Goal: Task Accomplishment & Management: Use online tool/utility

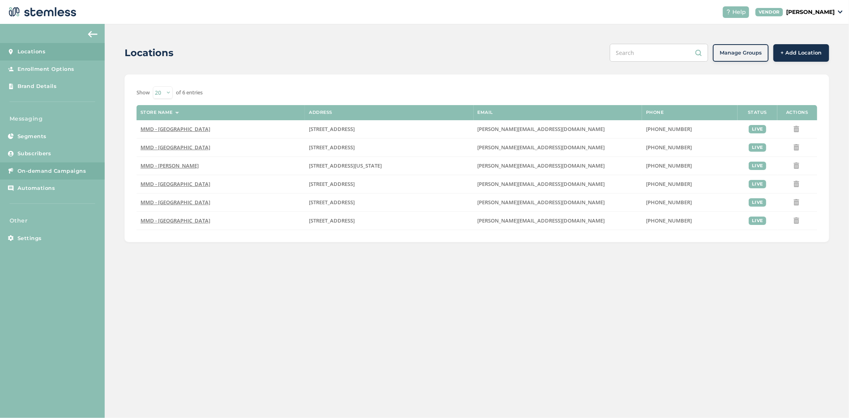
click at [82, 169] on span "On-demand Campaigns" at bounding box center [52, 171] width 69 height 8
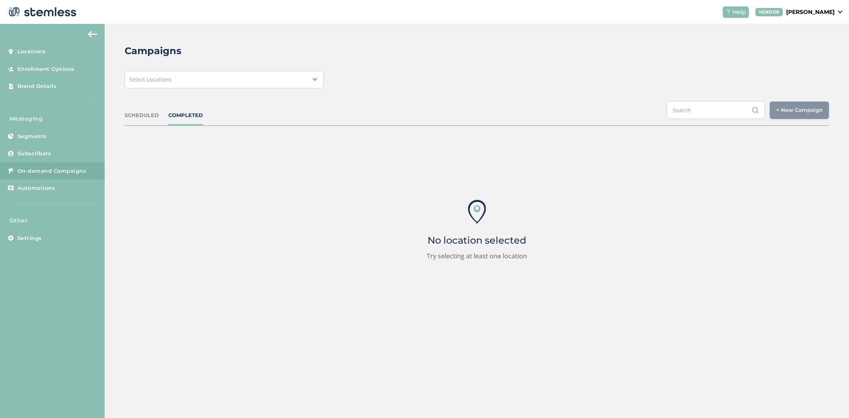
click at [182, 85] on div "Select Locations" at bounding box center [224, 80] width 199 height 18
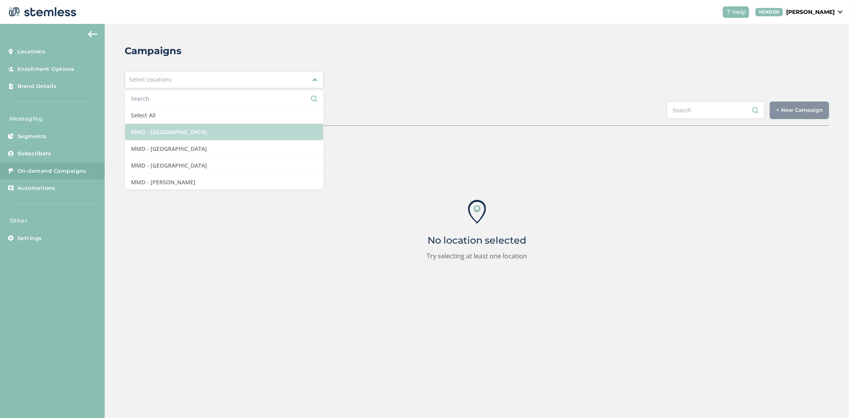
click at [202, 129] on li "MMD - [GEOGRAPHIC_DATA]" at bounding box center [224, 132] width 198 height 17
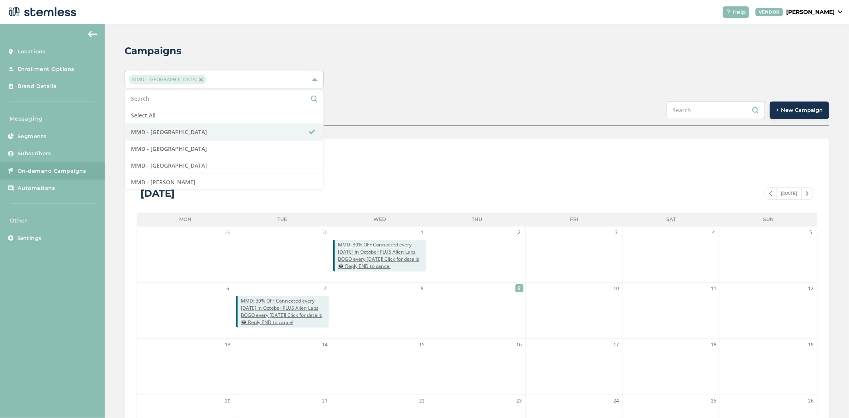
drag, startPoint x: 464, startPoint y: 70, endPoint x: 558, endPoint y: 90, distance: 95.4
click at [466, 70] on div "Campaigns MMD - Hollywood Select All MMD - Hollywood MMD - Jersey City MMD - [G…" at bounding box center [477, 281] width 744 height 515
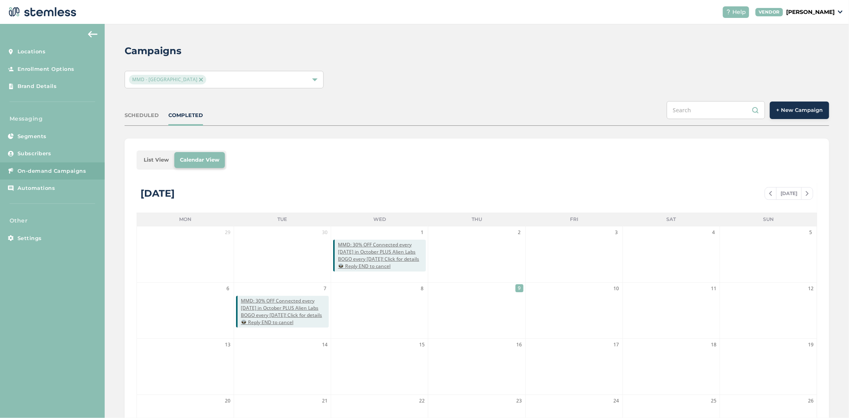
click at [781, 107] on span "+ New Campaign" at bounding box center [799, 110] width 47 height 8
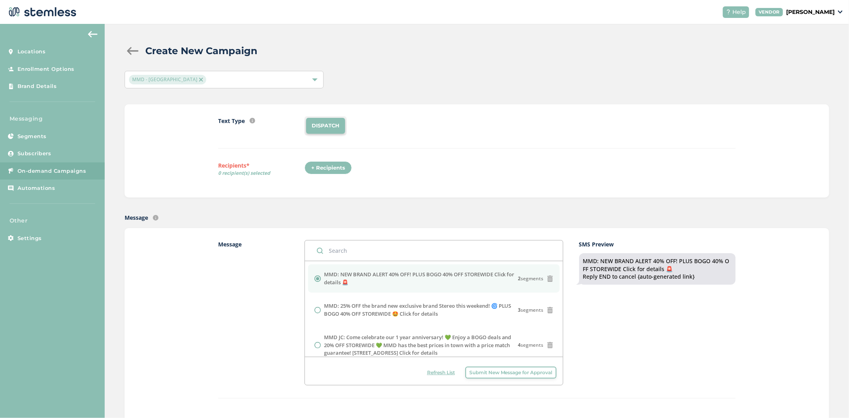
click at [317, 169] on div "+ Recipients" at bounding box center [327, 168] width 47 height 14
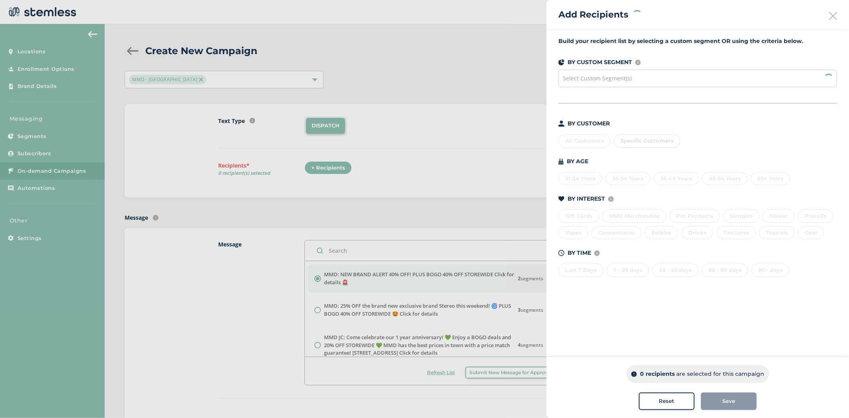
click at [594, 78] on span "Select Custom Segment(s)" at bounding box center [596, 78] width 69 height 8
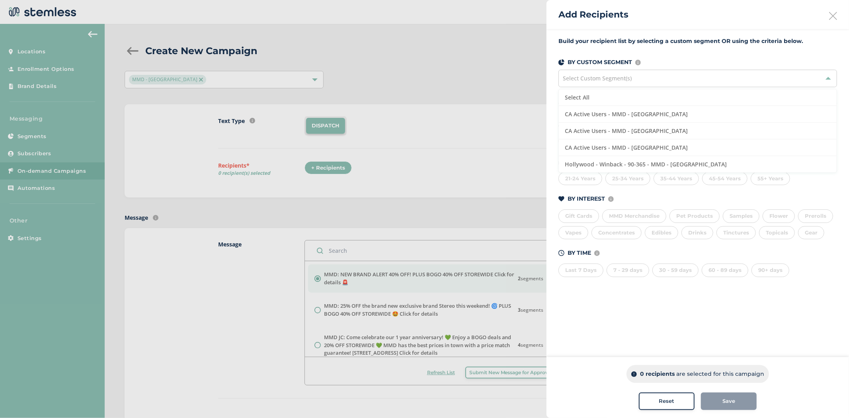
click at [612, 49] on div "Build your recipient list by selecting a custom segment OR using the criteria b…" at bounding box center [697, 161] width 302 height 265
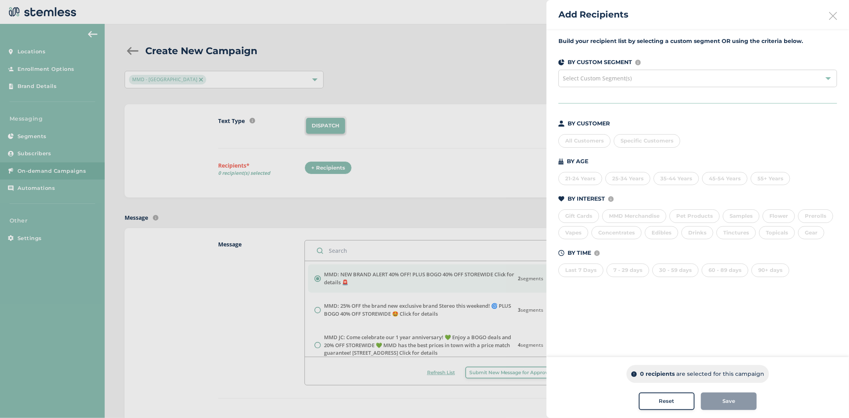
click at [618, 76] on span "Select Custom Segment(s)" at bounding box center [596, 78] width 69 height 8
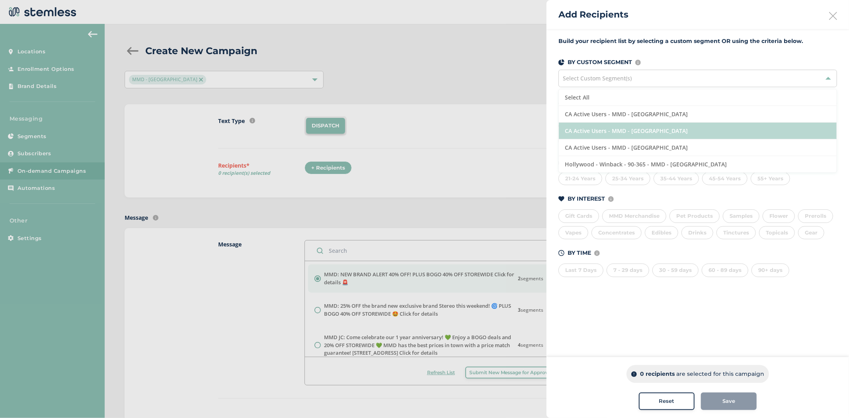
click at [623, 137] on li "CA Active Users - MMD - [GEOGRAPHIC_DATA]" at bounding box center [698, 131] width 278 height 17
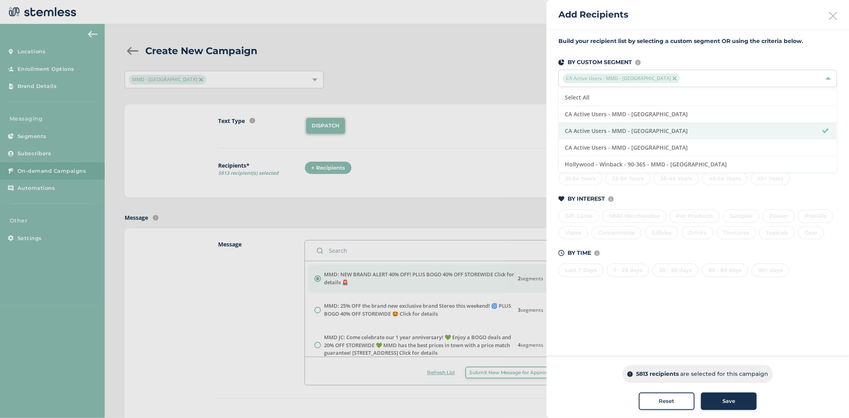
click at [572, 321] on aside "Add Recipients Build your recipient list by selecting a custom segment OR using…" at bounding box center [697, 209] width 302 height 418
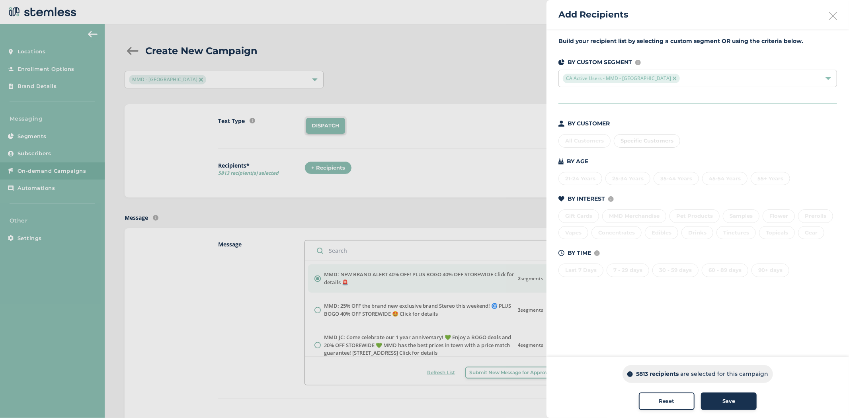
click at [640, 140] on div "Specific Customers" at bounding box center [646, 141] width 66 height 14
click at [830, 19] on icon at bounding box center [833, 16] width 8 height 8
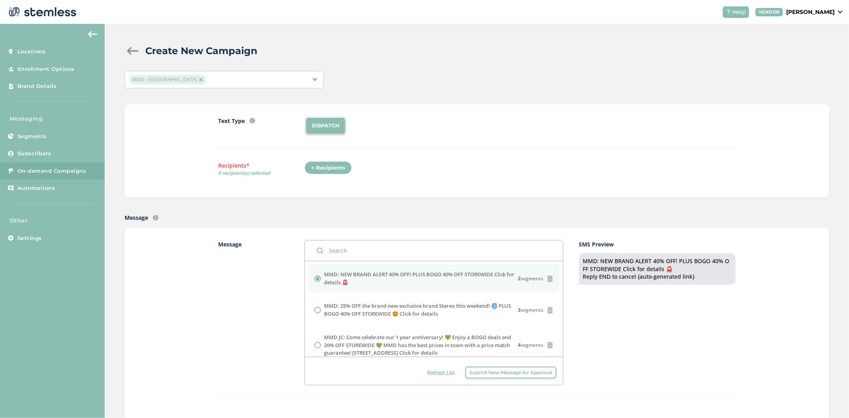
click at [299, 165] on label "Recipients* 0 recipient(s) selected" at bounding box center [261, 170] width 86 height 18
click at [316, 168] on div "+ Recipients" at bounding box center [327, 168] width 47 height 14
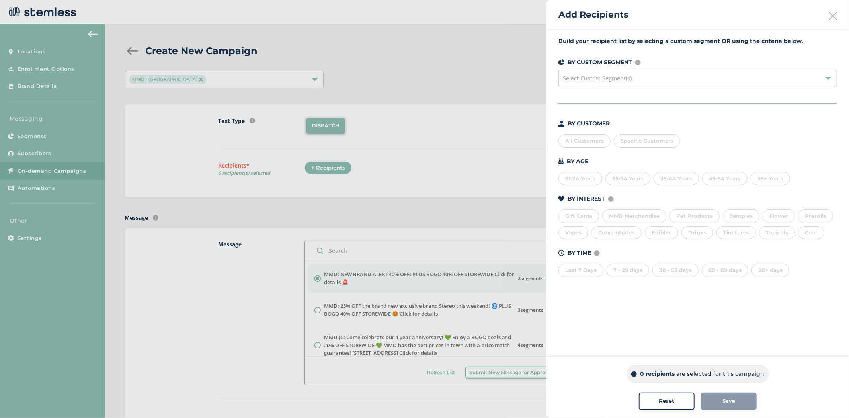
click at [831, 18] on icon at bounding box center [833, 16] width 8 height 8
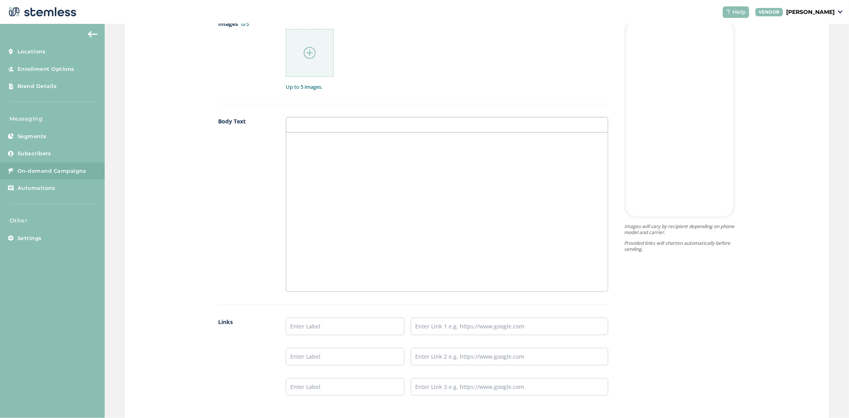
scroll to position [589, 0]
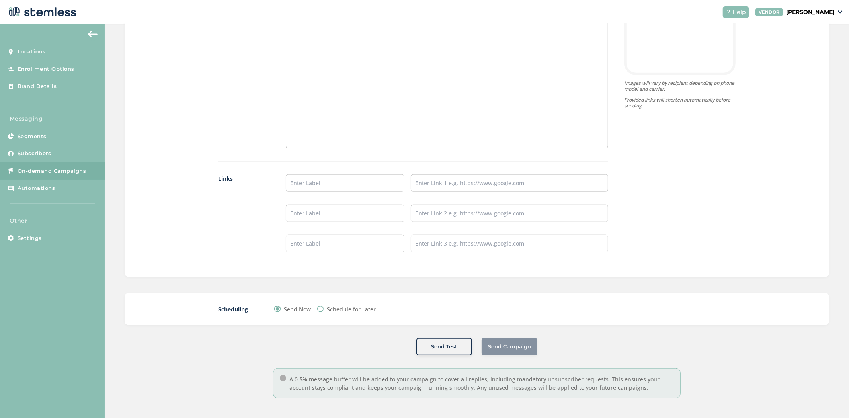
click at [436, 339] on button "Send Test" at bounding box center [444, 347] width 56 height 18
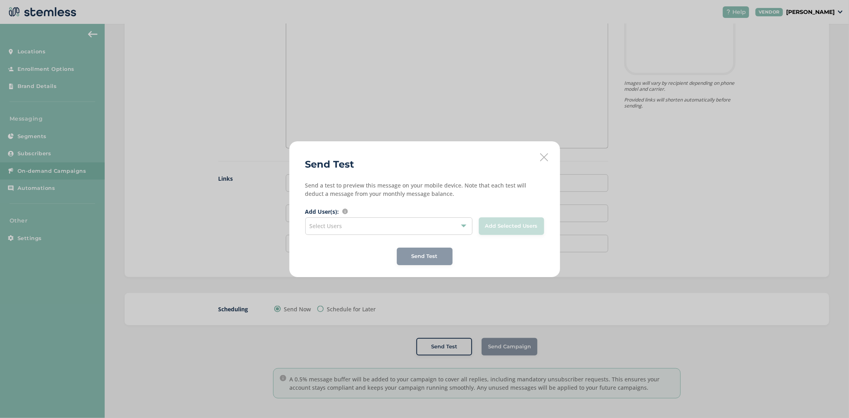
click at [376, 221] on div "Select Users" at bounding box center [388, 226] width 167 height 18
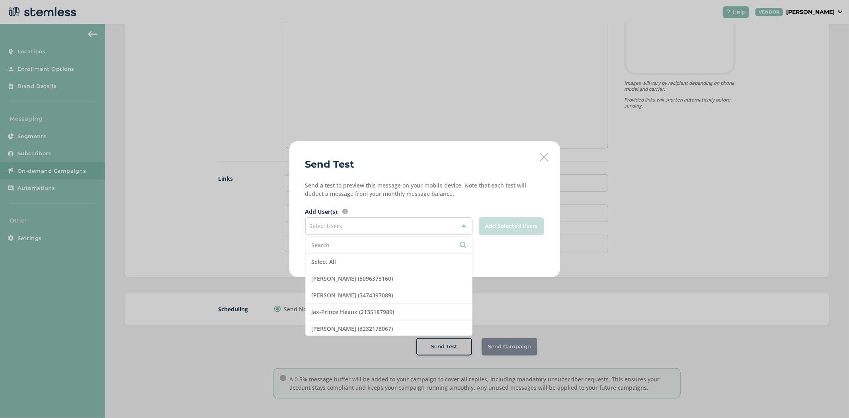
click at [356, 197] on p "Send a test to preview this message on your mobile device. Note that each test …" at bounding box center [424, 189] width 239 height 17
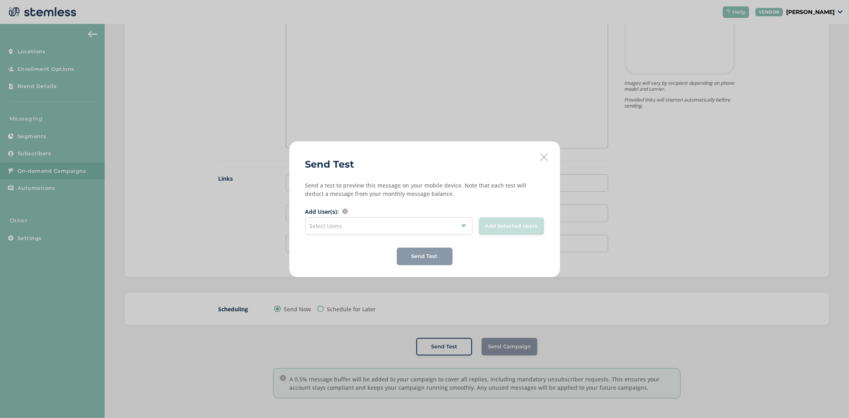
click at [427, 218] on div "Select Users" at bounding box center [388, 226] width 167 height 18
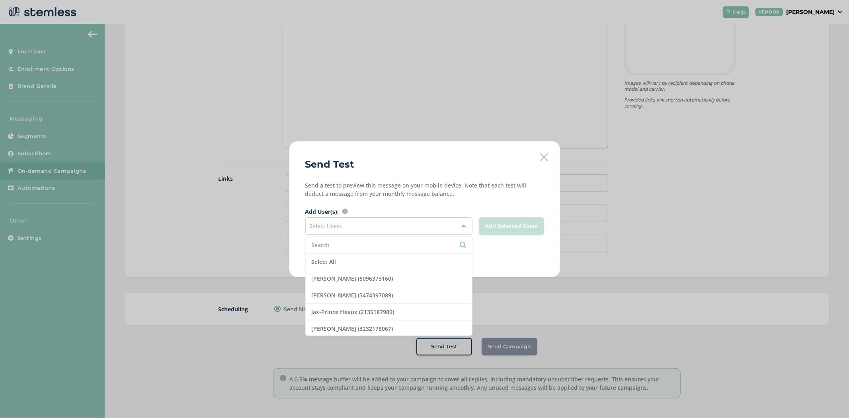
click at [544, 158] on icon at bounding box center [544, 157] width 8 height 8
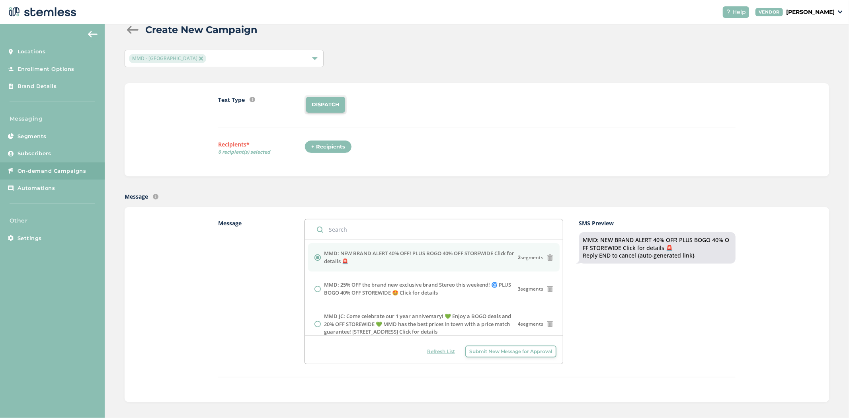
scroll to position [0, 0]
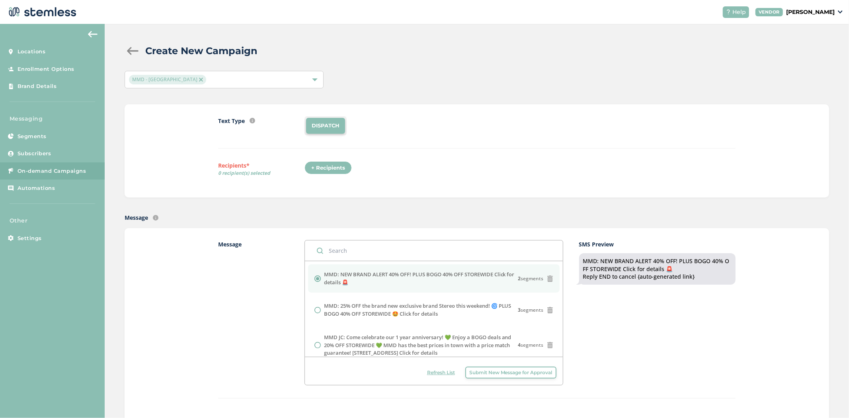
click at [329, 173] on div "+ Recipients" at bounding box center [327, 168] width 47 height 14
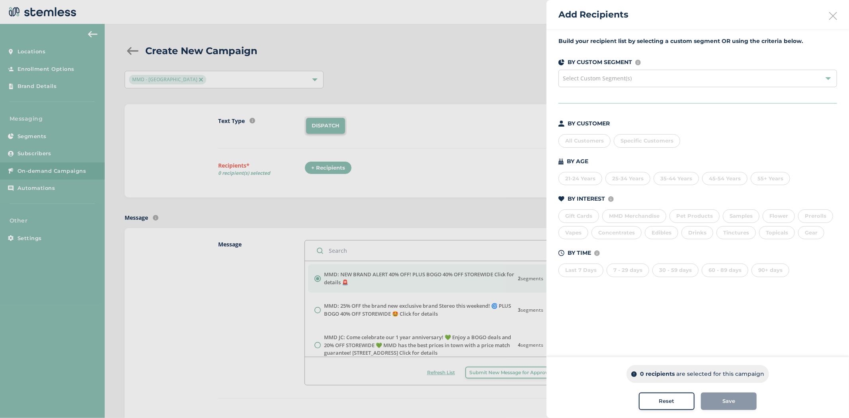
click at [631, 139] on span "Specific Customers" at bounding box center [646, 140] width 53 height 6
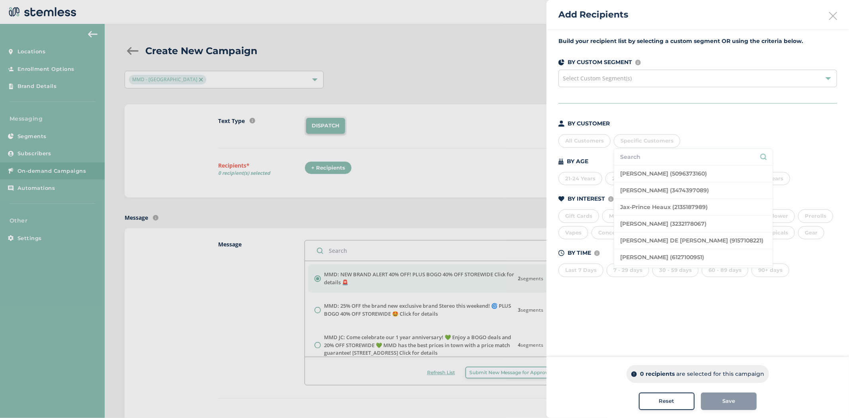
click at [39, 138] on div at bounding box center [424, 209] width 849 height 418
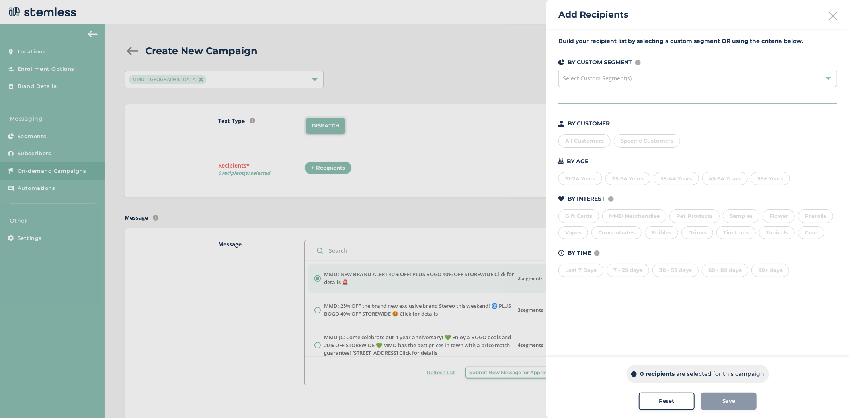
click at [39, 137] on div at bounding box center [424, 209] width 849 height 418
click at [36, 137] on div at bounding box center [424, 209] width 849 height 418
click at [839, 15] on div "Add Recipients" at bounding box center [697, 14] width 302 height 29
click at [830, 16] on icon at bounding box center [833, 16] width 8 height 8
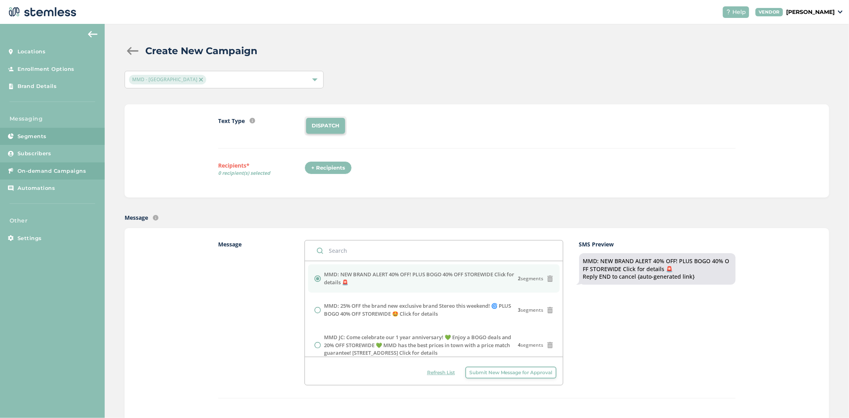
click at [52, 137] on link "Segments" at bounding box center [52, 137] width 105 height 18
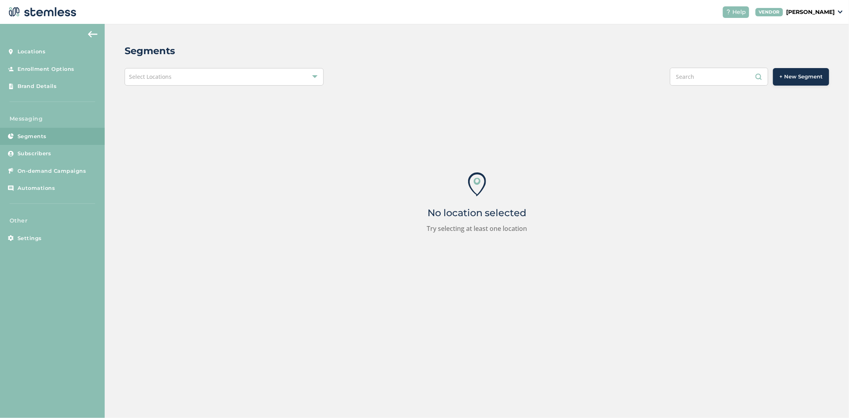
click at [160, 80] on div "Select Locations" at bounding box center [224, 77] width 199 height 18
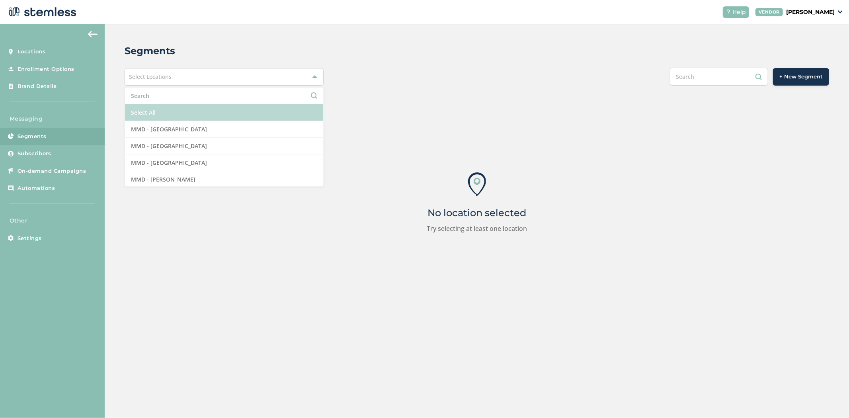
click at [180, 112] on li "Select All" at bounding box center [224, 112] width 198 height 17
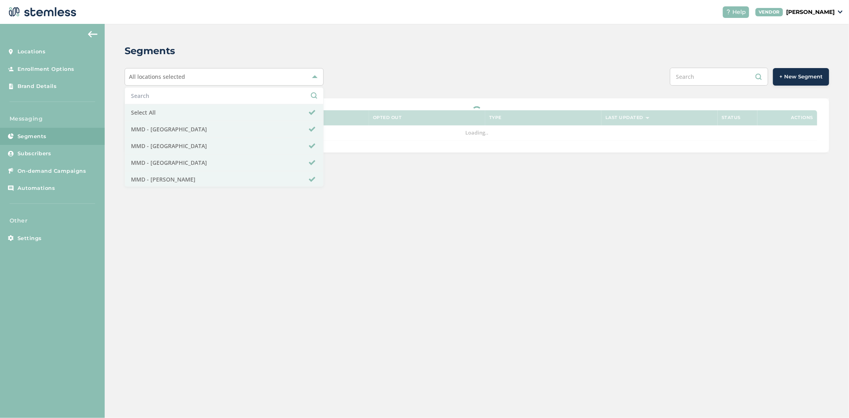
click at [413, 77] on div "All locations selected Select All MMD - [GEOGRAPHIC_DATA] MMD - [GEOGRAPHIC_DAT…" at bounding box center [477, 77] width 704 height 18
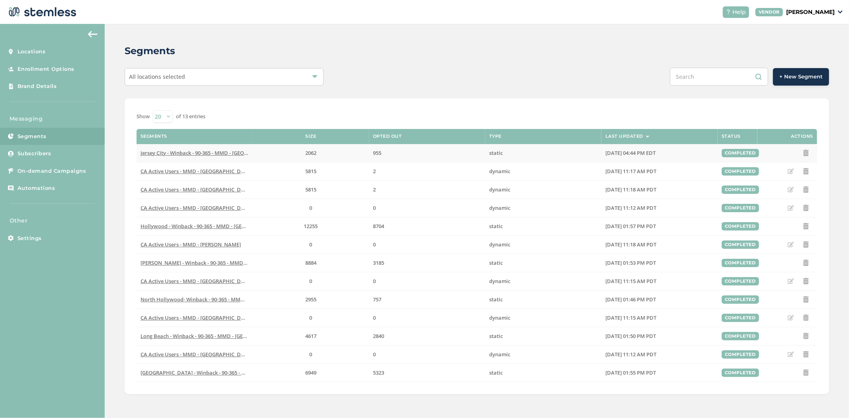
click at [188, 154] on span "Jersey City - Winback - 90-365 - MMD - [GEOGRAPHIC_DATA]" at bounding box center [212, 152] width 144 height 7
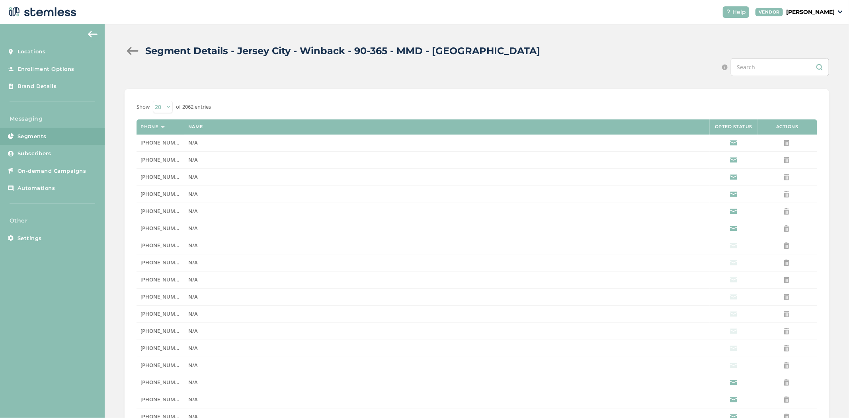
click at [130, 49] on div at bounding box center [133, 51] width 16 height 8
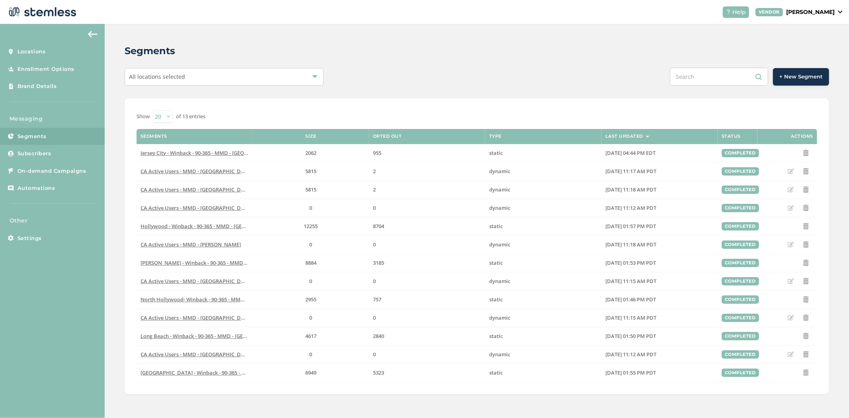
click at [792, 75] on span "+ New Segment" at bounding box center [800, 77] width 43 height 8
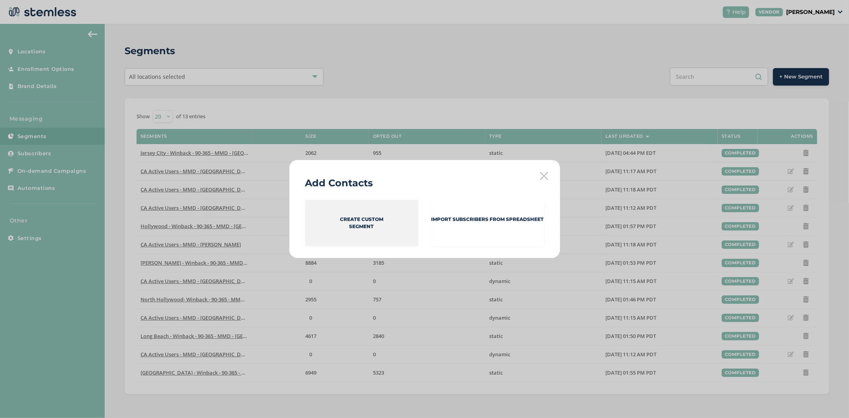
click at [351, 226] on p "Create Custom Segment" at bounding box center [361, 223] width 43 height 14
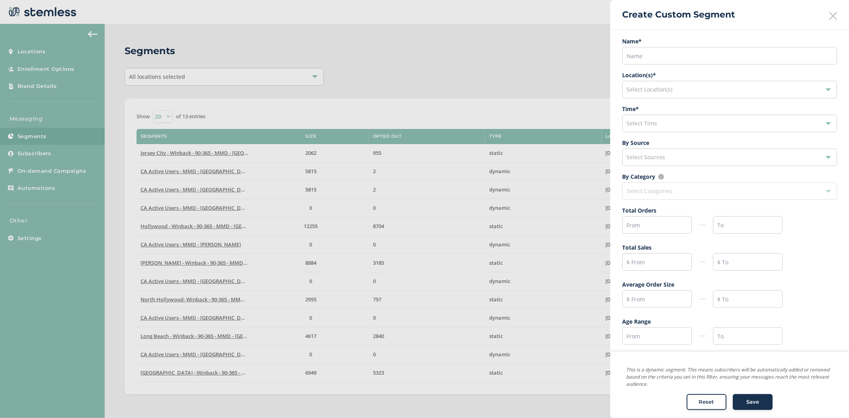
scroll to position [3, 0]
click at [838, 18] on div "Create Custom Segment" at bounding box center [729, 14] width 239 height 29
click at [829, 18] on icon at bounding box center [833, 16] width 8 height 8
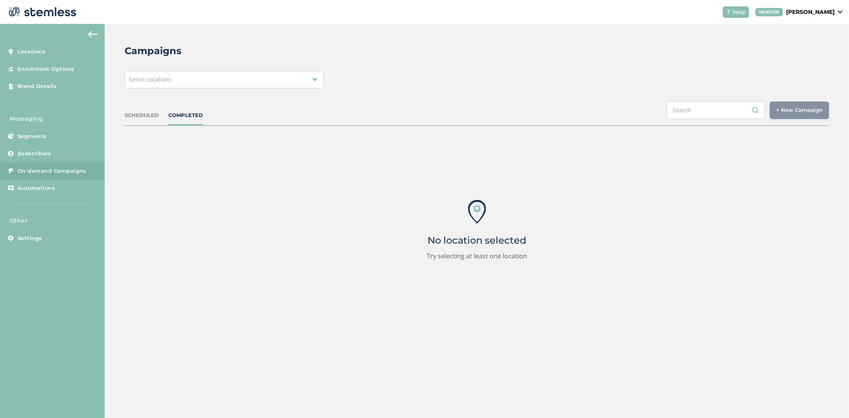
click at [196, 79] on div "Select Locations" at bounding box center [224, 80] width 199 height 18
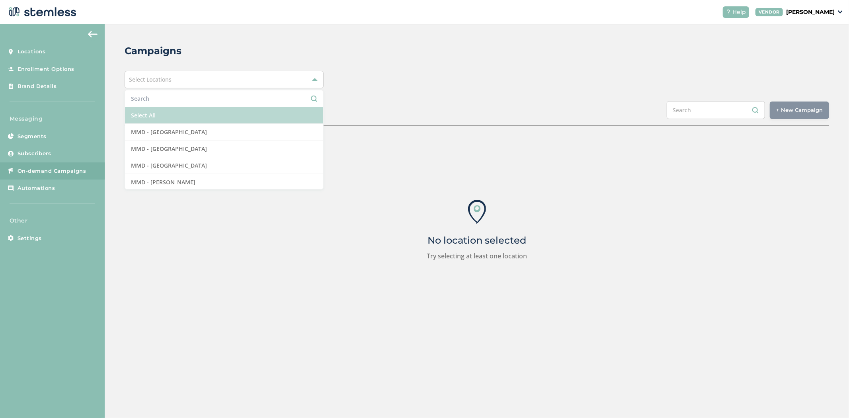
click at [196, 113] on li "Select All" at bounding box center [224, 115] width 198 height 17
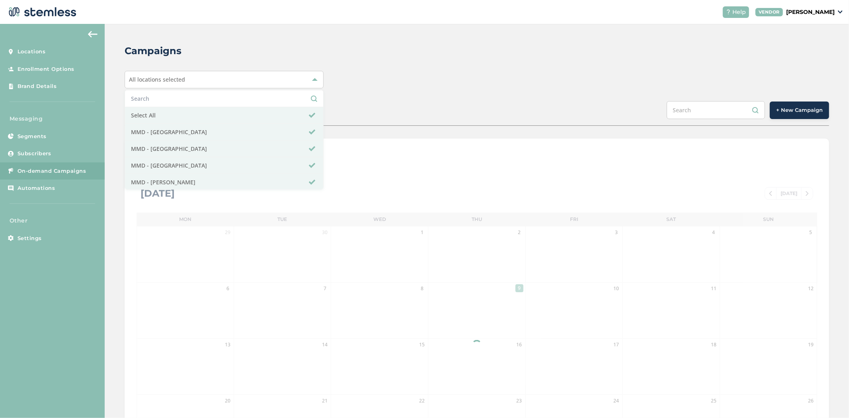
click at [469, 71] on div "All locations selected Select All MMD - Hollywood MMD - Jersey City MMD - Long …" at bounding box center [477, 80] width 704 height 18
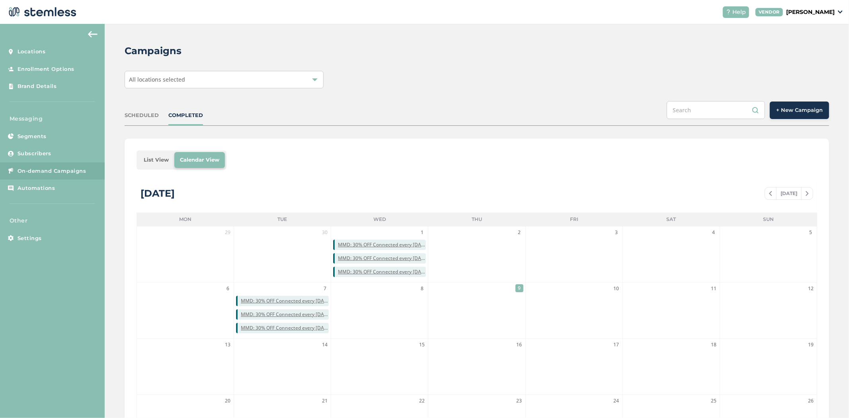
click at [145, 167] on li "List View" at bounding box center [156, 160] width 36 height 16
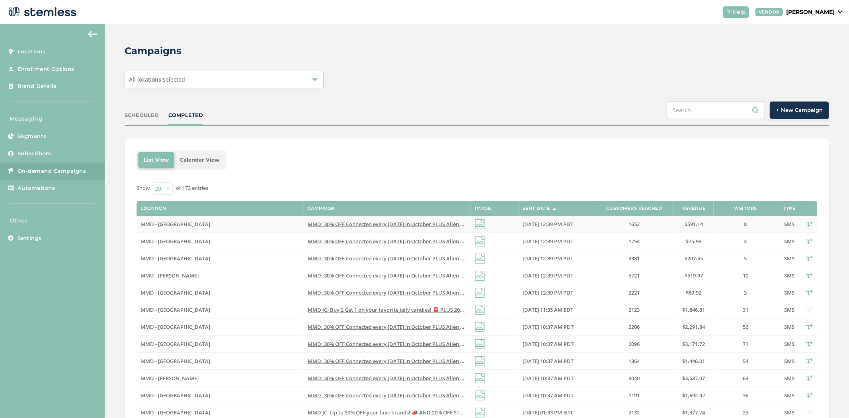
click at [310, 228] on td "MMD: 30% OFF Connected every [DATE] in October PLUS Alien Labs BOGO every [DATE…" at bounding box center [387, 224] width 167 height 17
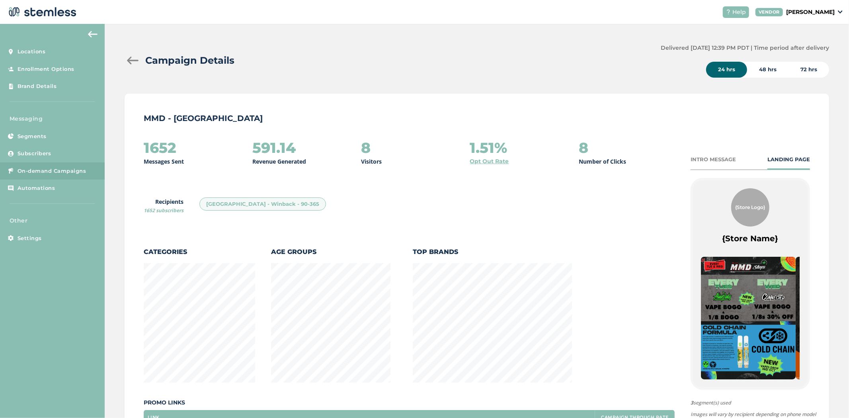
scroll to position [418, 700]
click at [135, 63] on div at bounding box center [133, 60] width 16 height 8
